Goal: Information Seeking & Learning: Learn about a topic

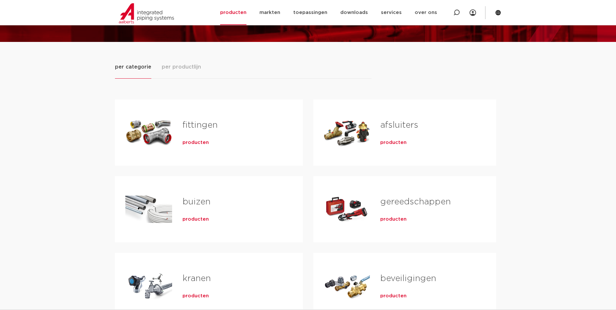
scroll to position [65, 0]
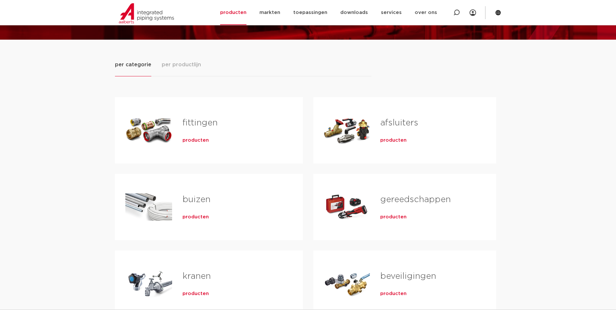
click at [189, 139] on span "producten" at bounding box center [195, 140] width 26 height 6
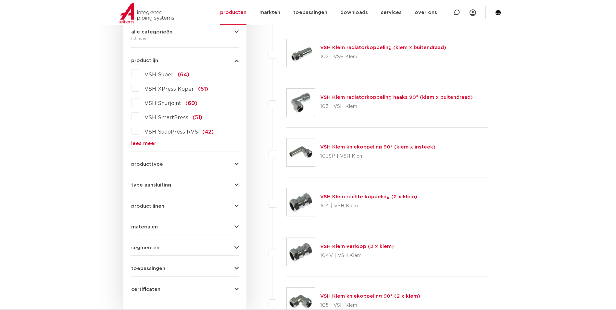
scroll to position [162, 0]
click at [153, 166] on span "producttype" at bounding box center [147, 163] width 32 height 5
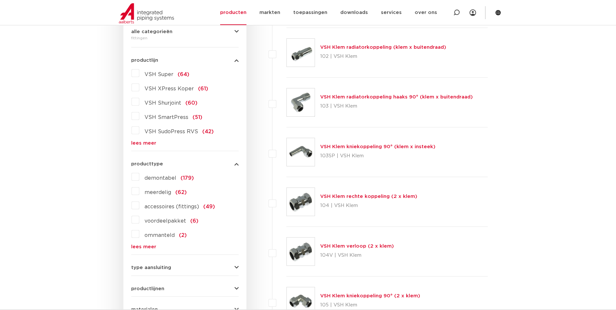
click at [154, 164] on span "producttype" at bounding box center [147, 163] width 32 height 5
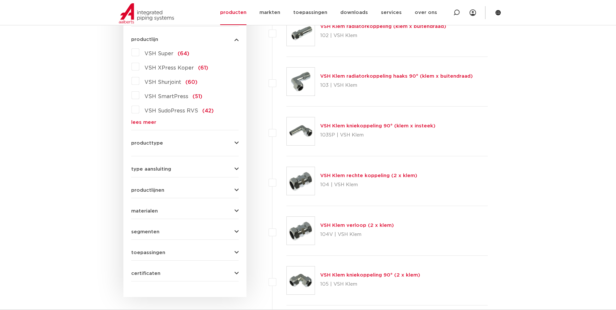
scroll to position [195, 0]
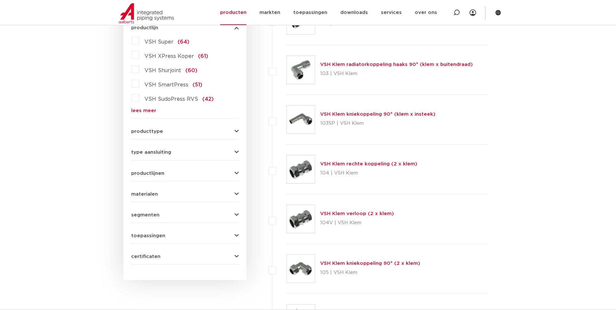
click at [157, 151] on span "type aansluiting" at bounding box center [151, 152] width 40 height 5
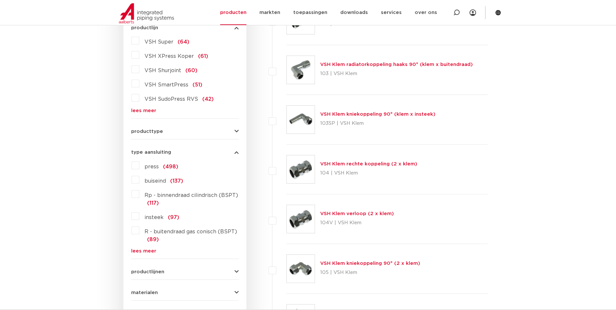
click at [139, 166] on label "press (498)" at bounding box center [158, 165] width 39 height 10
click at [0, 0] on input "press (498)" at bounding box center [0, 0] width 0 height 0
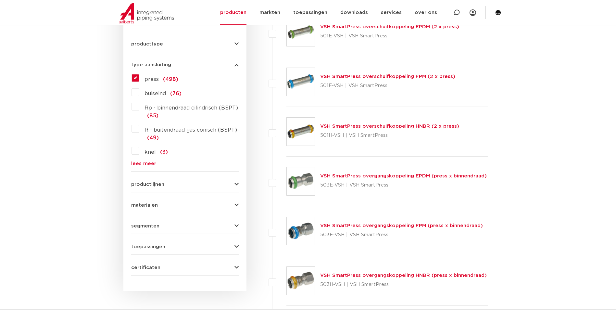
scroll to position [325, 0]
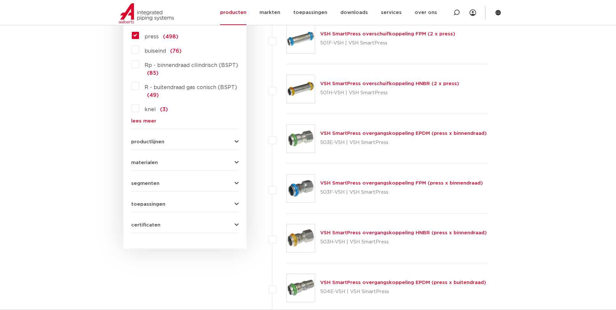
click at [157, 165] on form "zoek op naam of productnummer alle categorieën fittingen fittingen afsluiters b…" at bounding box center [184, 32] width 107 height 401
click at [149, 162] on span "materialen" at bounding box center [144, 162] width 27 height 5
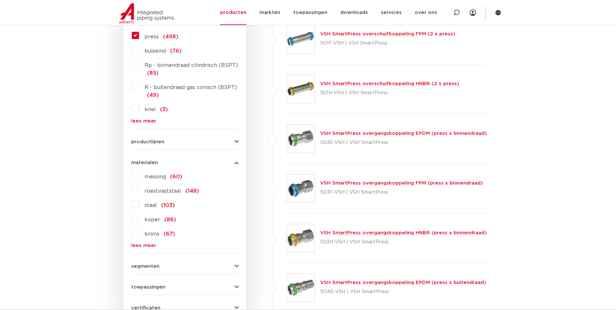
click at [139, 190] on label "roestvaststaal (148)" at bounding box center [169, 189] width 60 height 10
click at [0, 0] on input "roestvaststaal (148)" at bounding box center [0, 0] width 0 height 0
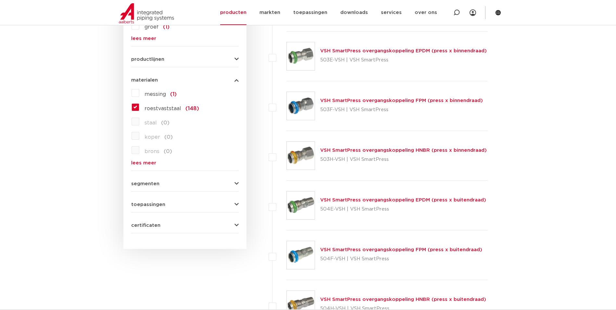
scroll to position [454, 0]
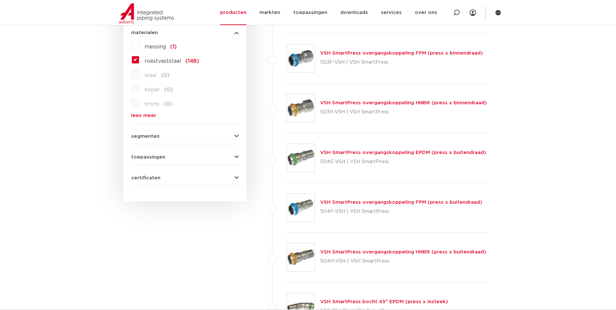
click at [149, 159] on span "toepassingen" at bounding box center [148, 156] width 34 height 5
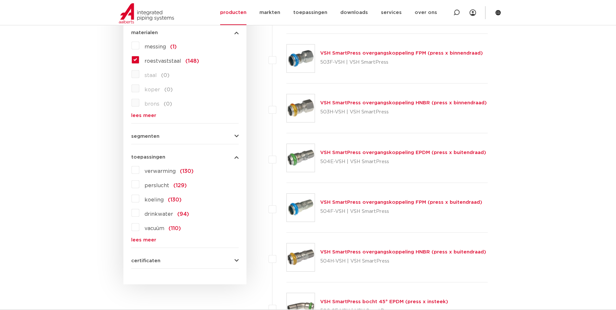
click at [149, 159] on span "toepassingen" at bounding box center [148, 156] width 34 height 5
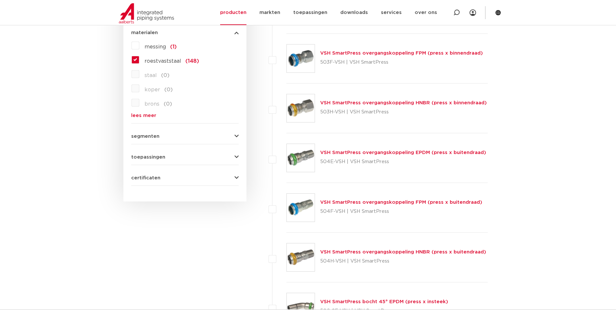
click at [146, 138] on span "segmenten" at bounding box center [145, 136] width 28 height 5
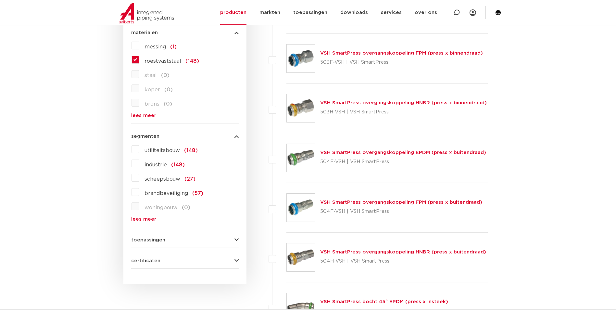
click at [139, 192] on label "brandbeveiliging (57)" at bounding box center [171, 192] width 64 height 10
click at [0, 0] on input "brandbeveiliging (57)" at bounding box center [0, 0] width 0 height 0
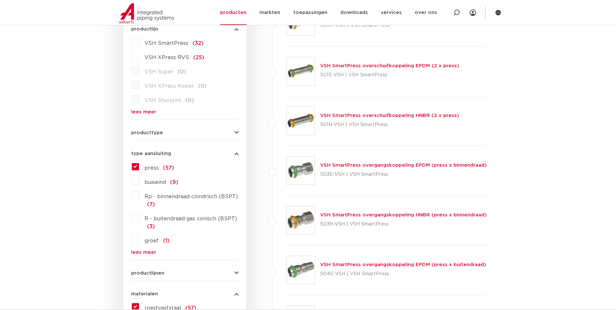
scroll to position [195, 0]
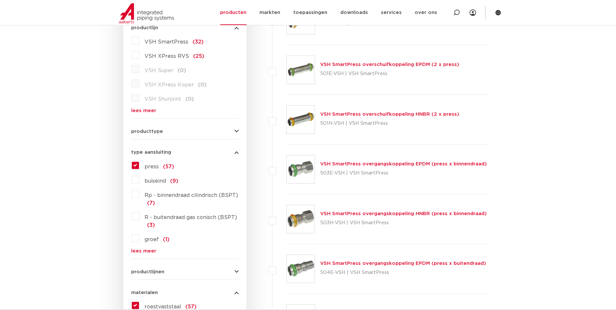
click at [149, 132] on span "producttype" at bounding box center [147, 131] width 32 height 5
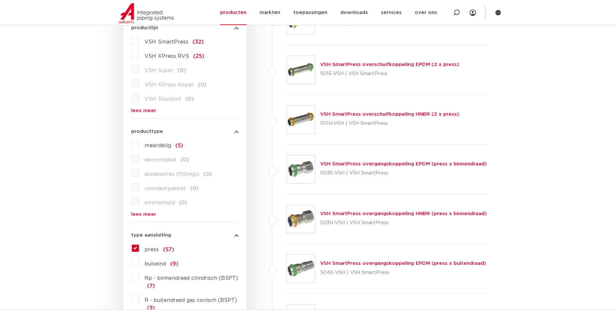
click at [147, 213] on link "lees meer" at bounding box center [184, 214] width 107 height 5
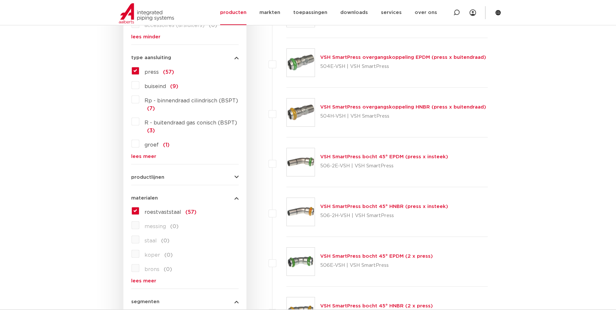
scroll to position [422, 0]
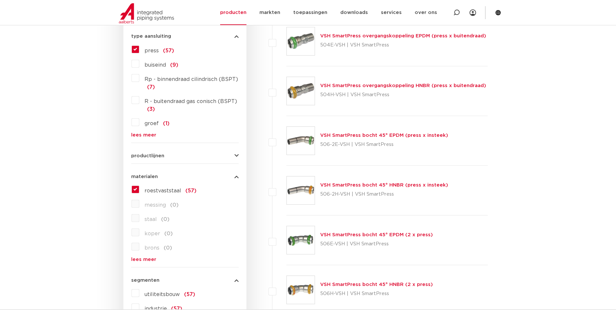
click at [145, 154] on span "productlijnen" at bounding box center [147, 155] width 33 height 5
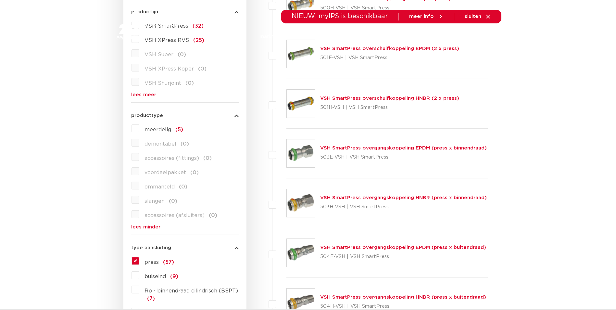
scroll to position [0, 0]
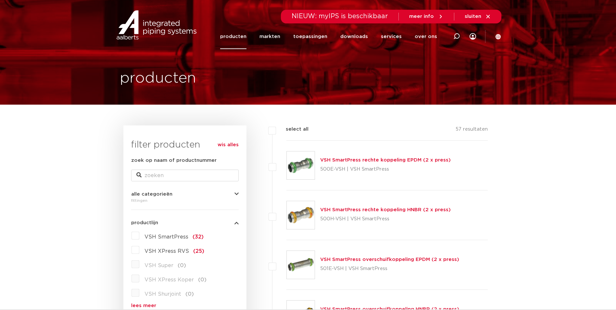
click at [366, 161] on link "VSH SmartPress rechte koppeling EPDM (2 x press)" at bounding box center [385, 159] width 130 height 5
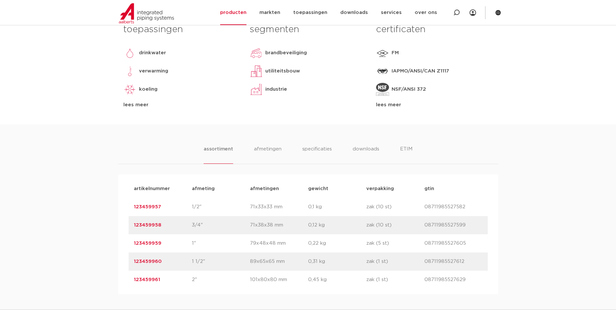
scroll to position [325, 0]
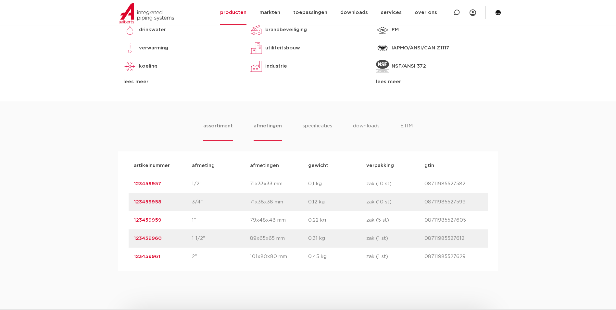
click at [266, 126] on li "afmetingen" at bounding box center [267, 131] width 28 height 19
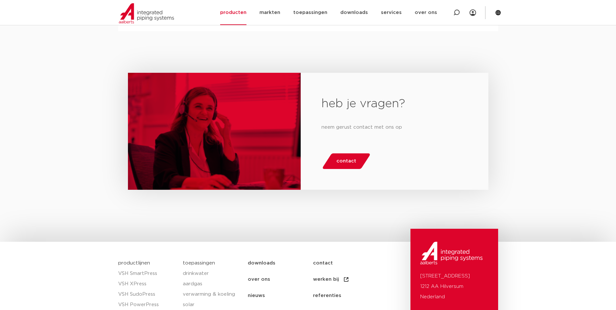
scroll to position [819, 0]
